Goal: Information Seeking & Learning: Learn about a topic

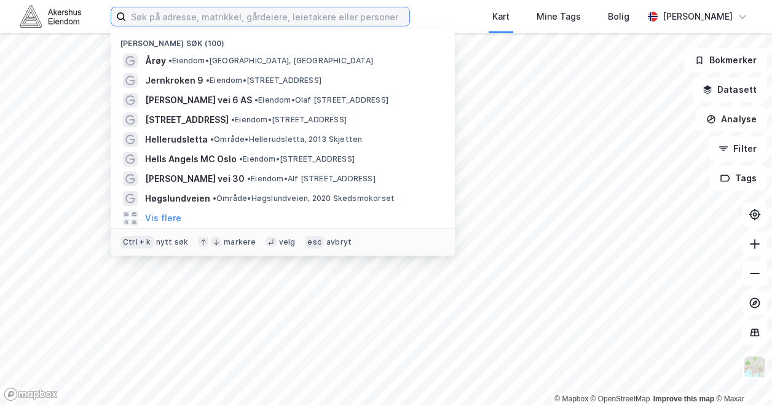
click at [376, 22] on input at bounding box center [268, 16] width 284 height 18
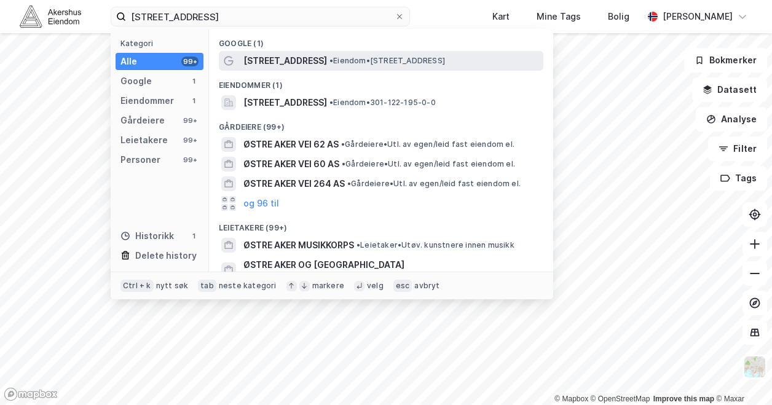
click at [293, 69] on div "[STREET_ADDRESS] • Eiendom • [STREET_ADDRESS]" at bounding box center [381, 61] width 325 height 20
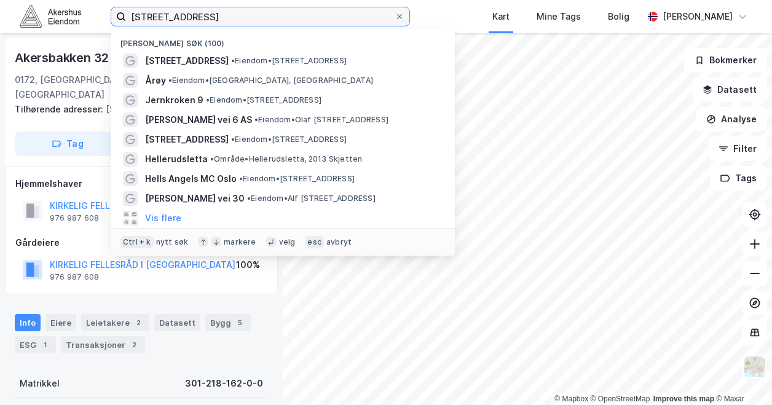
click at [221, 15] on input "[STREET_ADDRESS]" at bounding box center [260, 16] width 269 height 18
drag, startPoint x: 221, startPoint y: 15, endPoint x: 221, endPoint y: 9, distance: 6.8
click at [221, 9] on input "[STREET_ADDRESS]" at bounding box center [260, 16] width 269 height 18
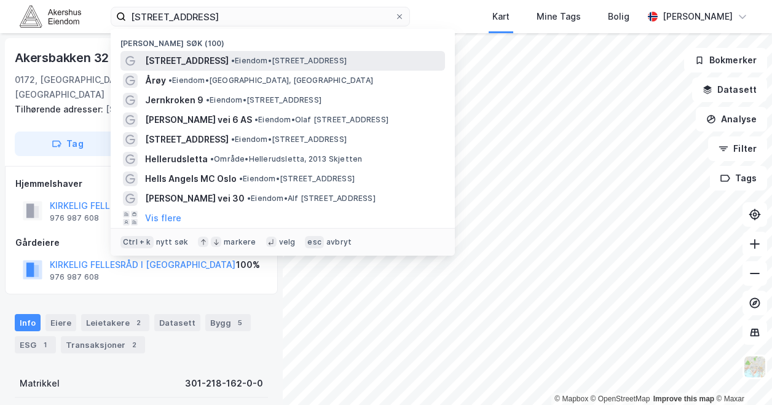
click at [212, 60] on span "[STREET_ADDRESS]" at bounding box center [187, 61] width 84 height 15
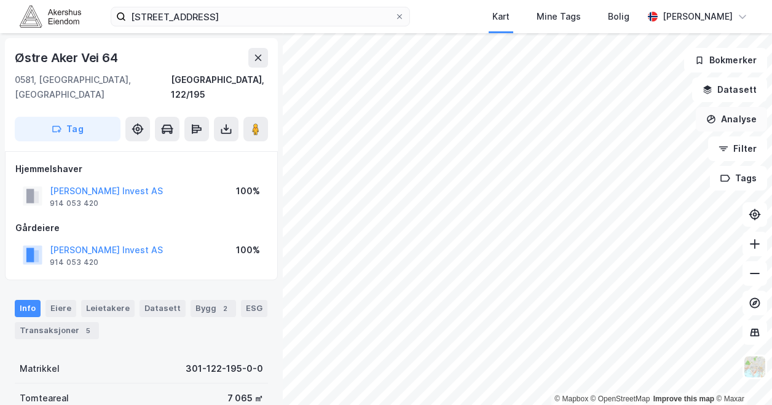
click at [748, 111] on button "Analyse" at bounding box center [731, 119] width 71 height 25
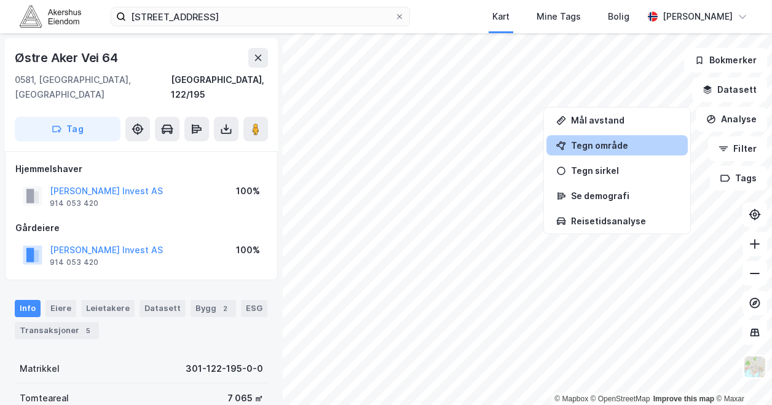
click at [588, 142] on div "Tegn område" at bounding box center [624, 145] width 107 height 10
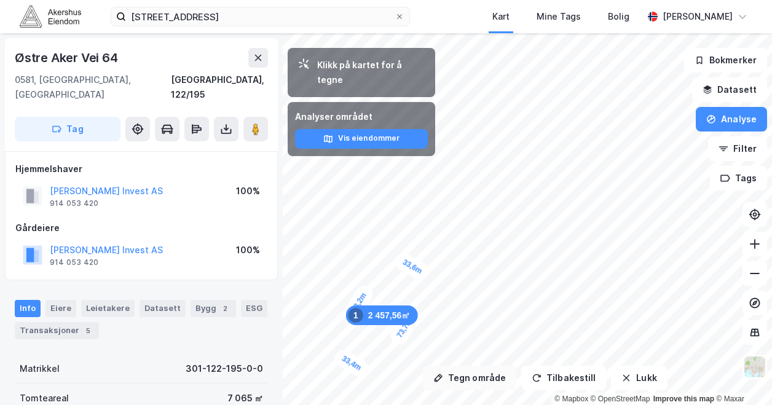
click at [456, 379] on button "Tegn område" at bounding box center [469, 378] width 93 height 25
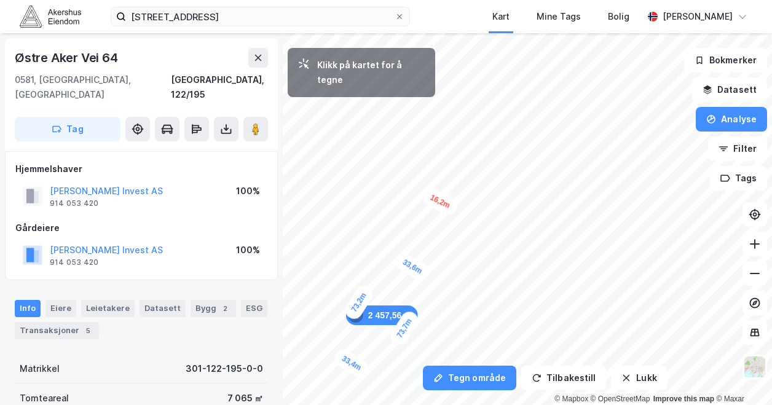
click at [451, 208] on div "16,2m" at bounding box center [440, 201] width 39 height 31
click at [410, 269] on div "33,6m" at bounding box center [412, 267] width 39 height 33
click at [390, 258] on div "14,3m" at bounding box center [399, 263] width 39 height 32
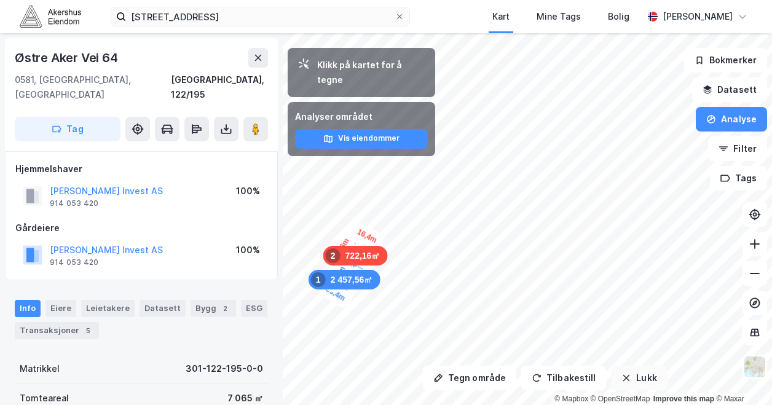
click at [630, 376] on button "Lukk" at bounding box center [639, 378] width 56 height 25
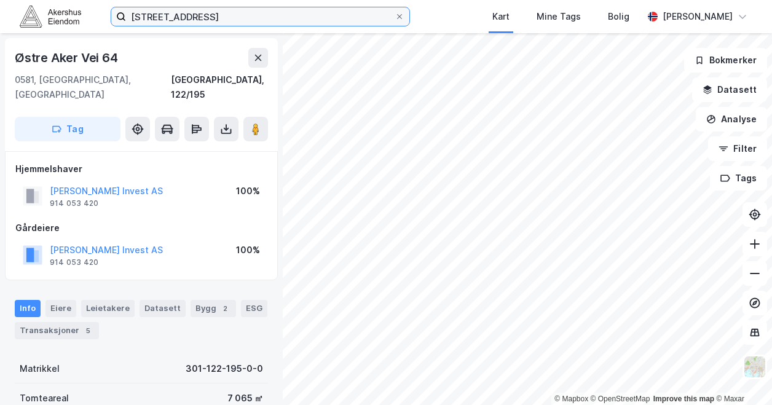
click at [149, 15] on input "[STREET_ADDRESS]" at bounding box center [260, 16] width 269 height 18
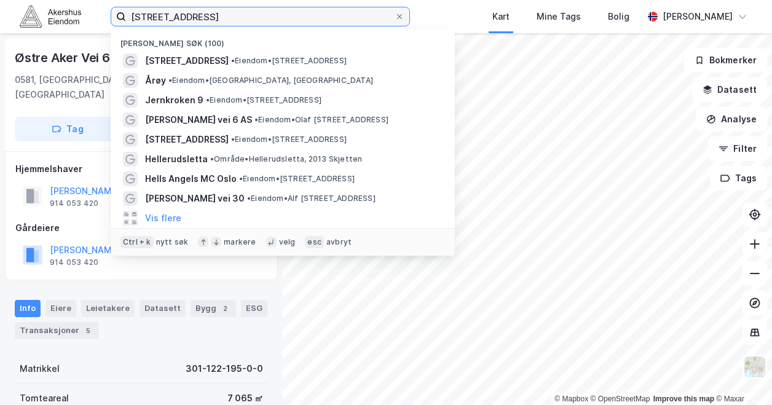
click at [149, 15] on input "[STREET_ADDRESS]" at bounding box center [260, 16] width 269 height 18
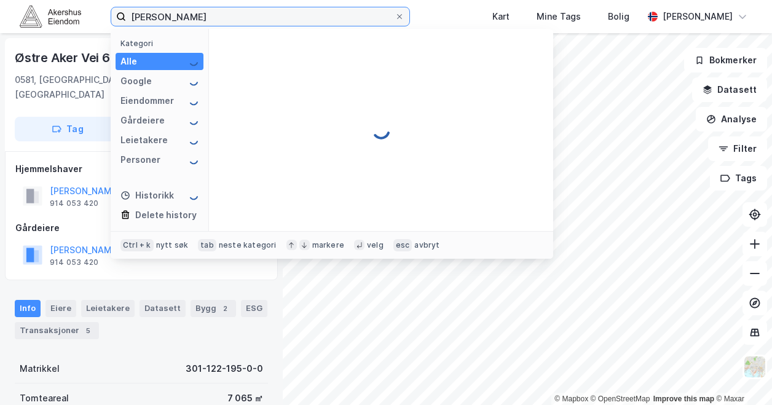
type input "[PERSON_NAME]"
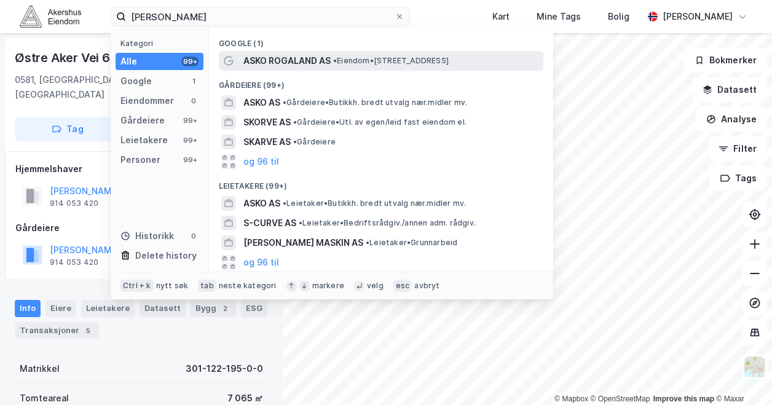
click at [311, 55] on span "ASKO ROGALAND AS" at bounding box center [287, 61] width 87 height 15
